Goal: Task Accomplishment & Management: Use online tool/utility

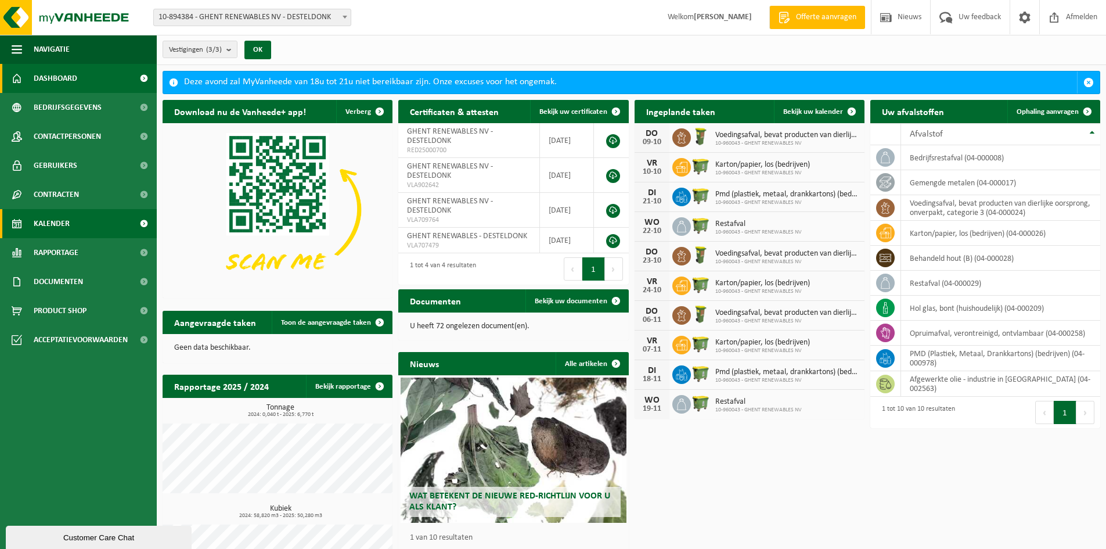
click at [67, 224] on span "Kalender" at bounding box center [52, 223] width 36 height 29
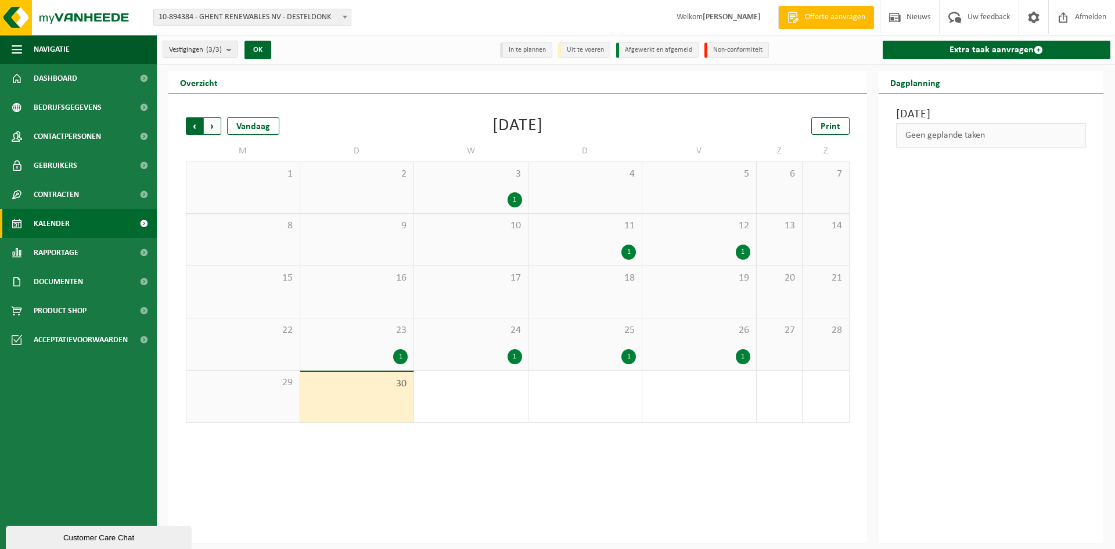
click at [219, 128] on span "Volgende" at bounding box center [212, 125] width 17 height 17
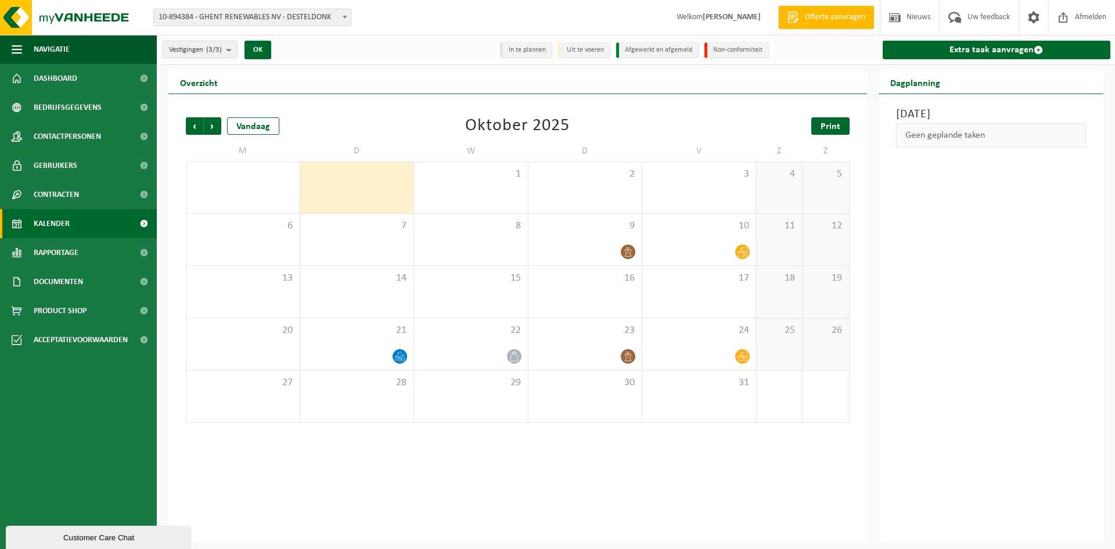
click at [829, 124] on span "Print" at bounding box center [831, 126] width 20 height 9
click at [196, 126] on span "Vorige" at bounding box center [194, 125] width 17 height 17
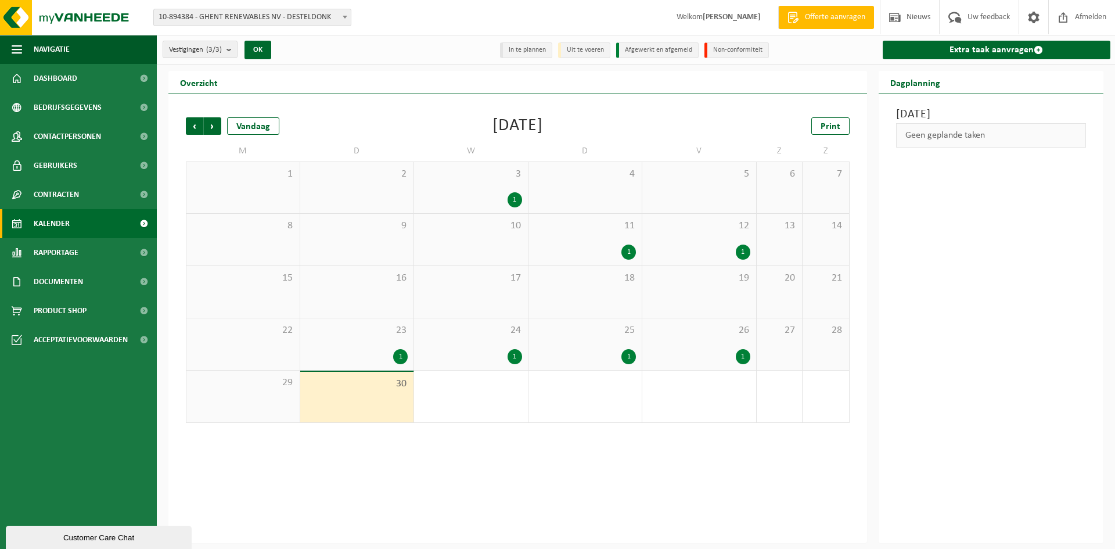
click at [454, 394] on div "1" at bounding box center [471, 397] width 114 height 52
click at [486, 359] on div "1" at bounding box center [471, 356] width 102 height 15
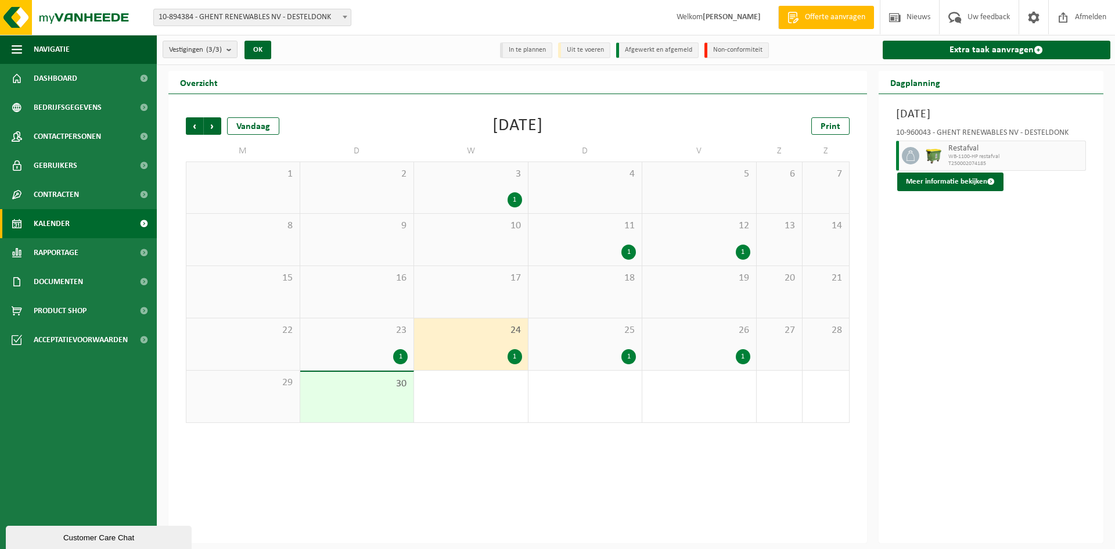
click at [397, 346] on div "23 1" at bounding box center [357, 344] width 114 height 52
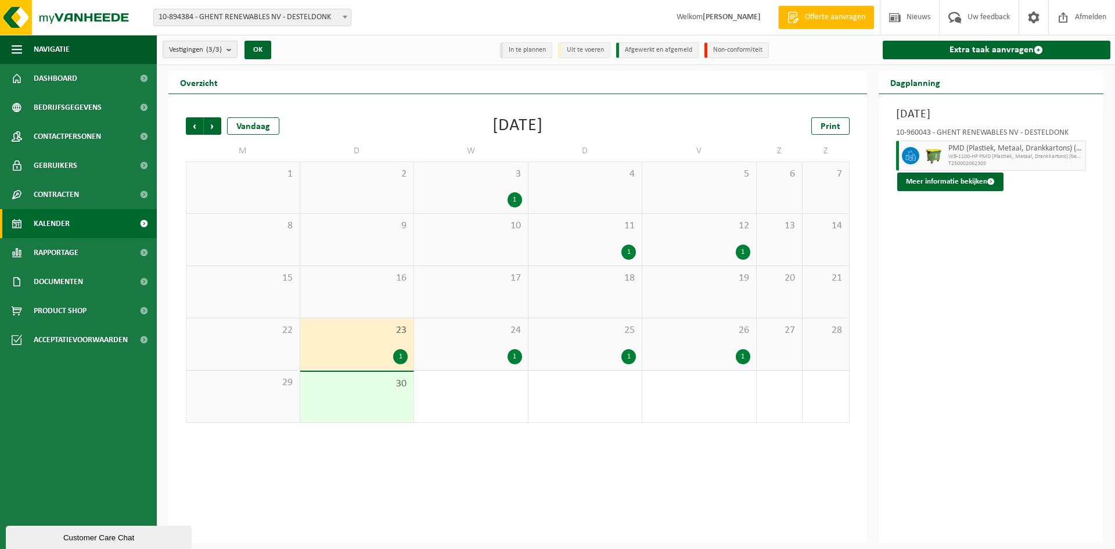
click at [744, 127] on div "Print" at bounding box center [792, 125] width 116 height 17
click at [49, 222] on span "Kalender" at bounding box center [52, 223] width 36 height 29
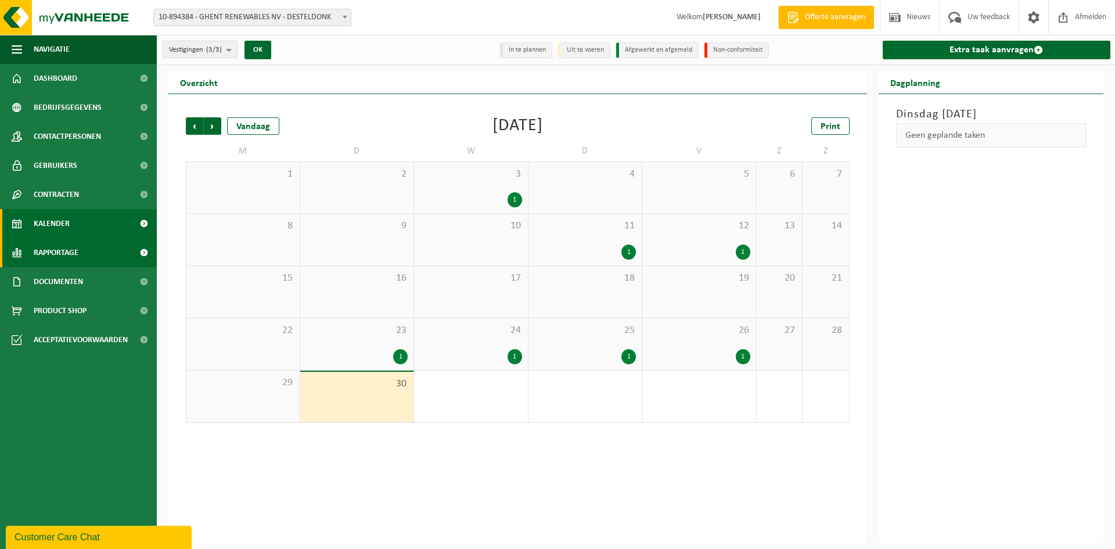
click at [89, 245] on link "Rapportage" at bounding box center [78, 252] width 157 height 29
